Goal: Find specific page/section: Find specific page/section

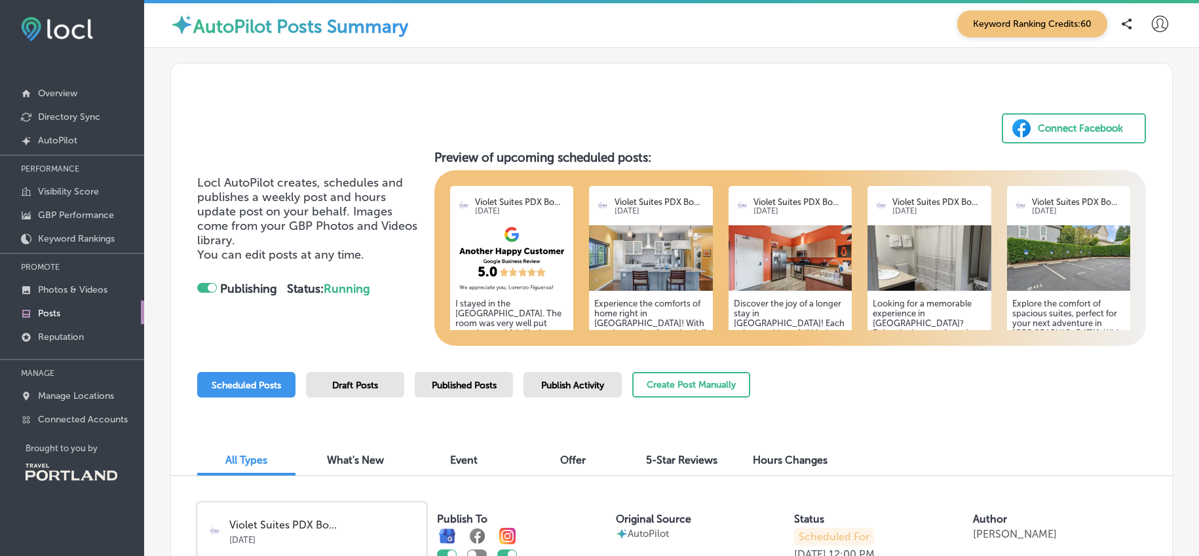
scroll to position [159, 0]
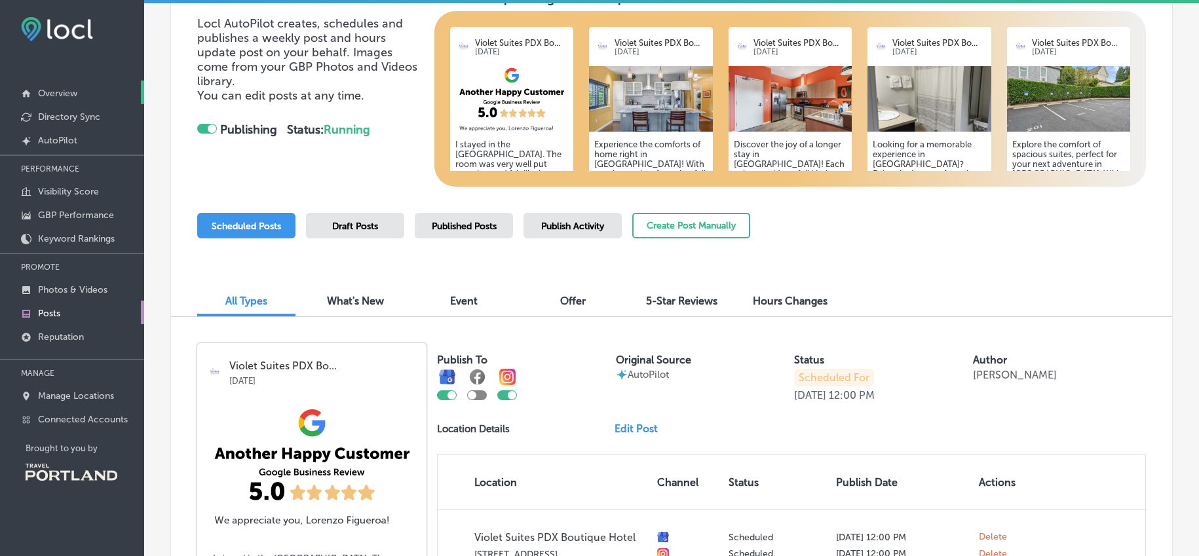
click at [57, 91] on p "Overview" at bounding box center [57, 93] width 39 height 11
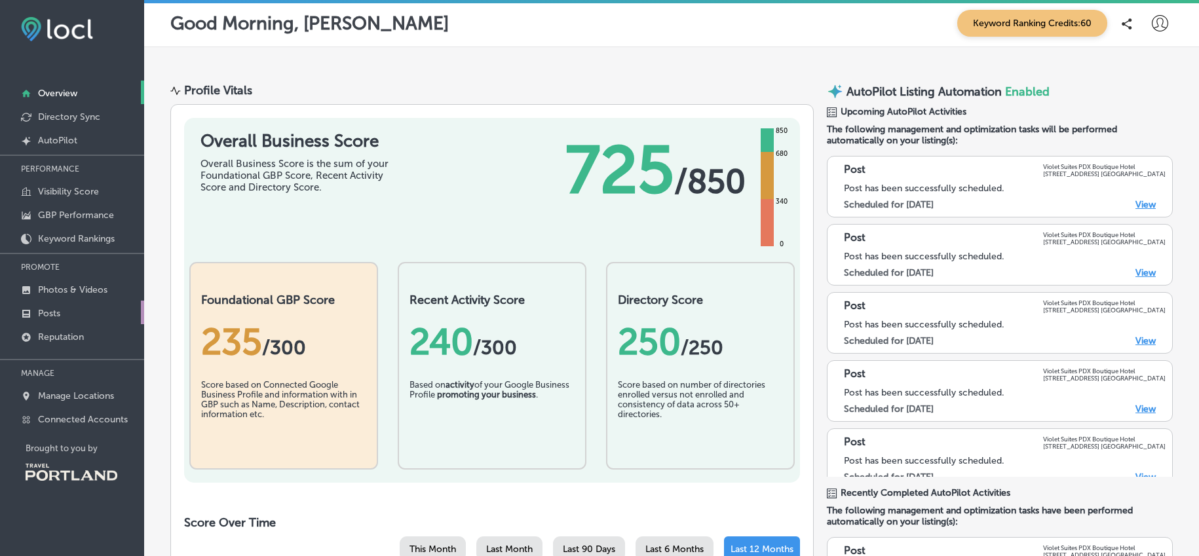
click at [71, 315] on link "Posts" at bounding box center [72, 313] width 144 height 24
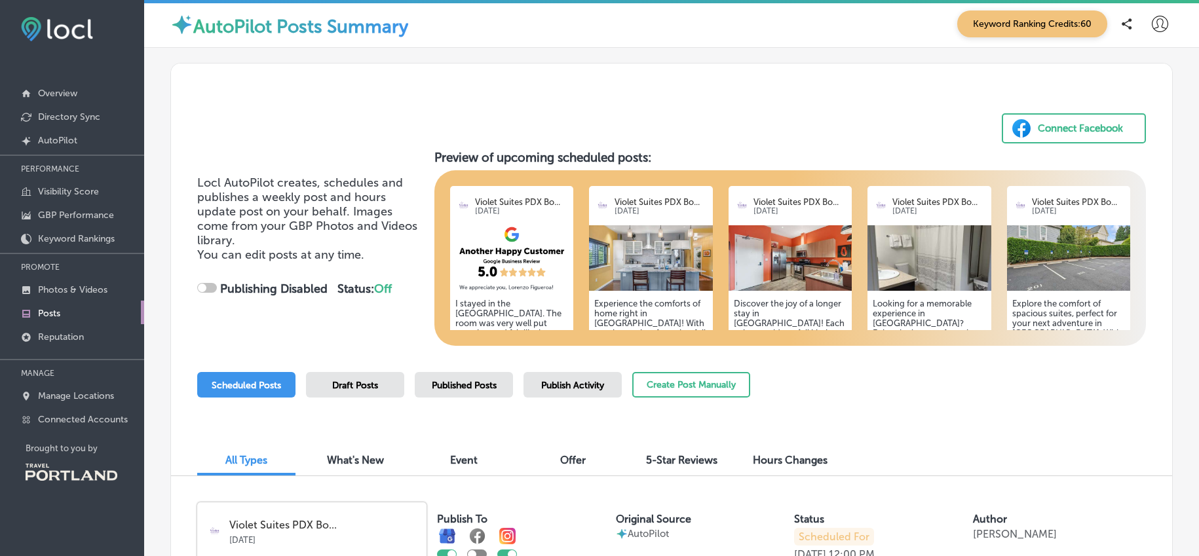
checkbox input "true"
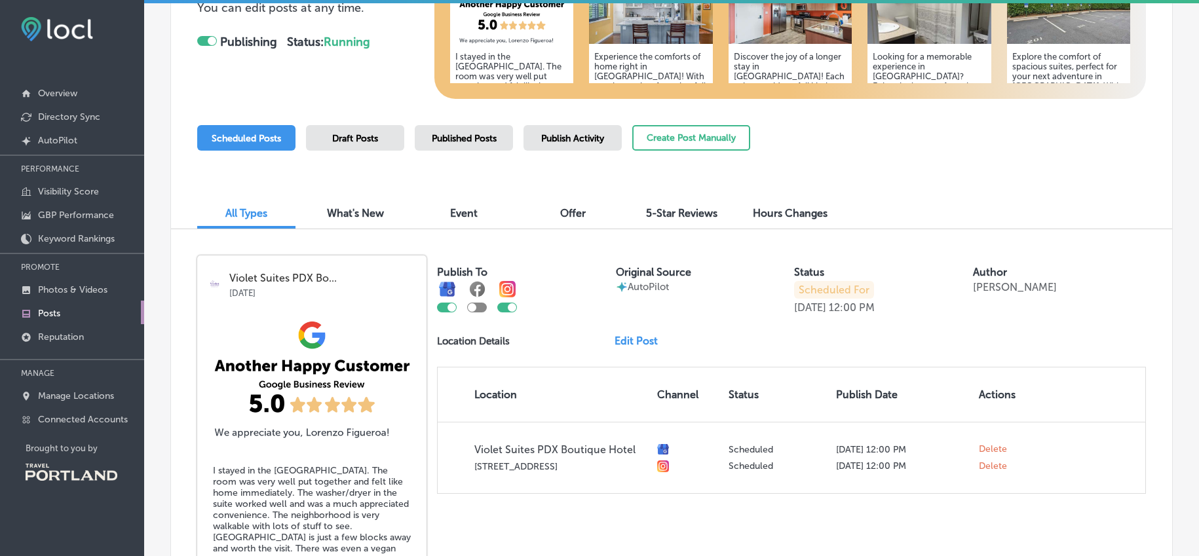
scroll to position [252, 0]
